Goal: Complete application form

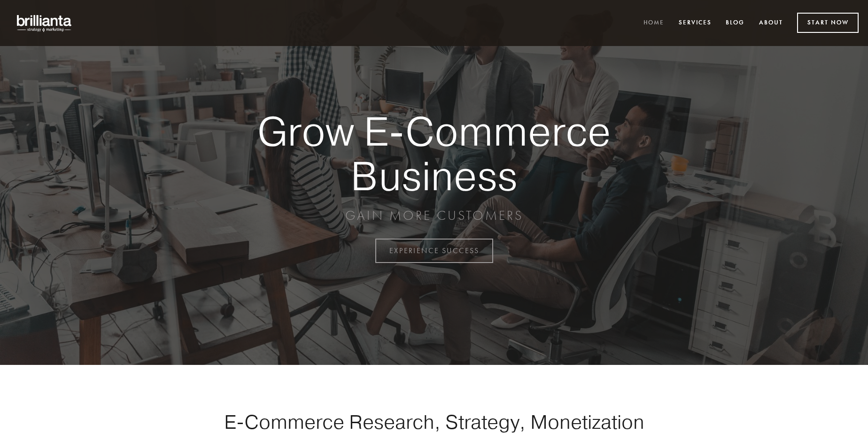
scroll to position [2461, 0]
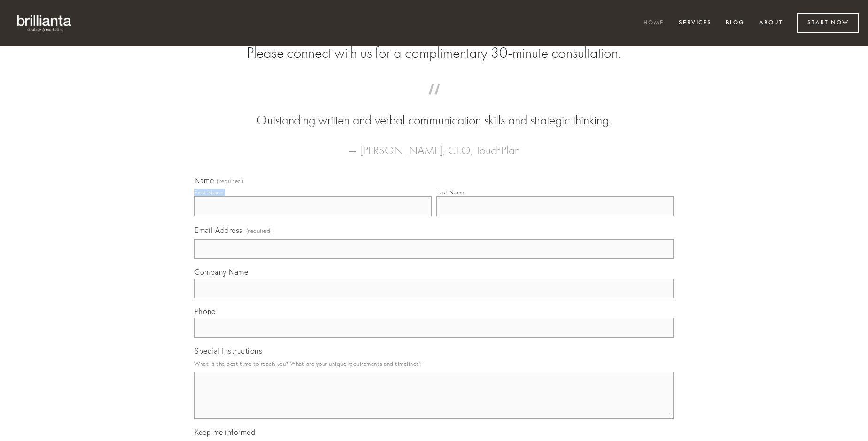
type input "[PERSON_NAME]"
click at [554, 216] on input "Last Name" at bounding box center [554, 206] width 237 height 20
type input "[PERSON_NAME]"
click at [434, 259] on input "Email Address (required)" at bounding box center [433, 249] width 479 height 20
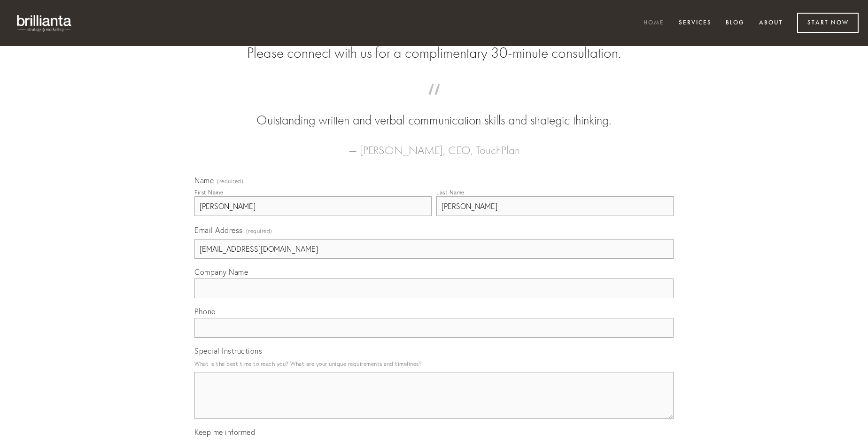
type input "[EMAIL_ADDRESS][DOMAIN_NAME]"
click at [434, 298] on input "Company Name" at bounding box center [433, 288] width 479 height 20
type input "arma"
click at [434, 338] on input "text" at bounding box center [433, 328] width 479 height 20
click at [434, 404] on textarea "Special Instructions" at bounding box center [433, 395] width 479 height 47
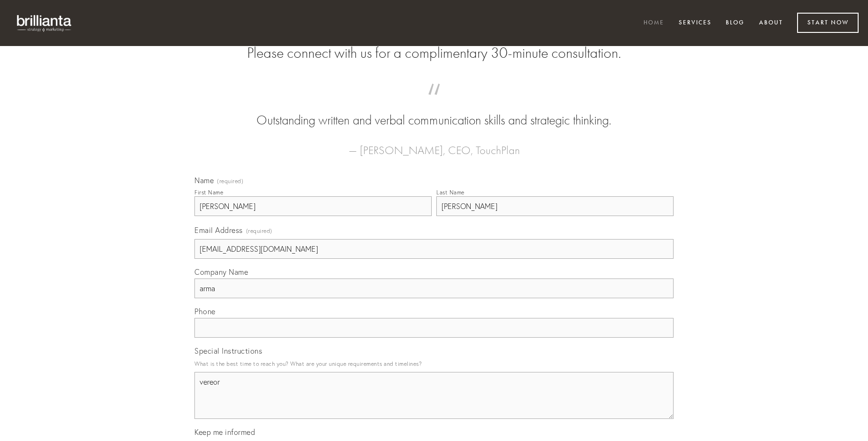
type textarea "vereor"
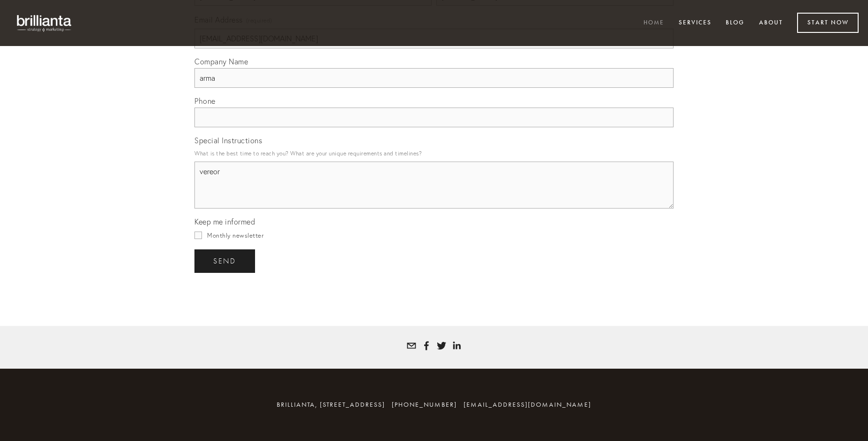
click at [225, 261] on span "send" at bounding box center [224, 261] width 23 height 8
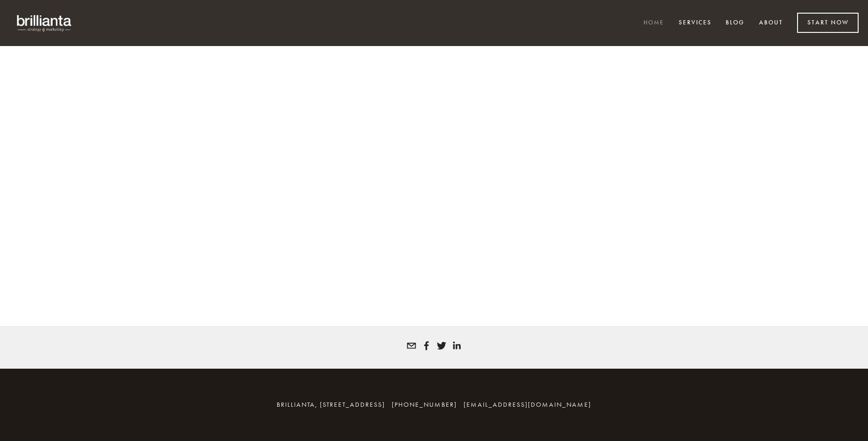
scroll to position [2448, 0]
